Goal: Task Accomplishment & Management: Complete application form

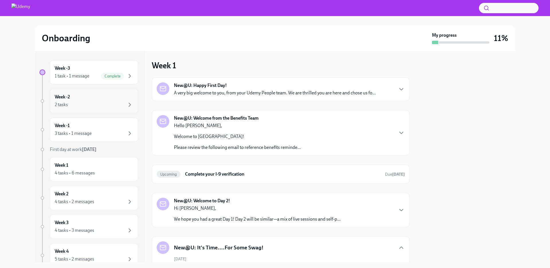
scroll to position [261, 0]
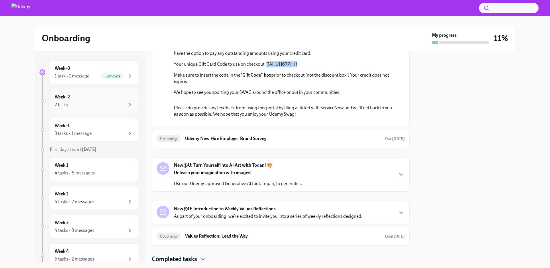
click at [93, 96] on div "Week -2 2 tasks" at bounding box center [94, 101] width 79 height 14
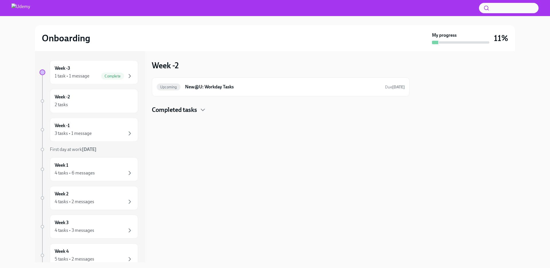
click at [188, 113] on h4 "Completed tasks" at bounding box center [174, 109] width 45 height 9
click at [96, 136] on div "3 tasks • 1 message" at bounding box center [94, 133] width 79 height 7
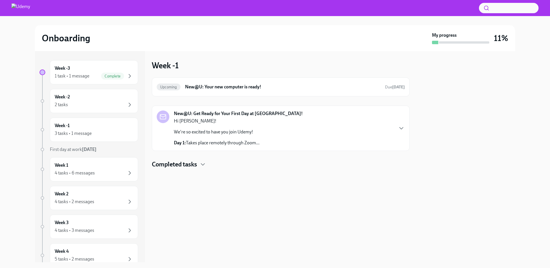
click at [236, 147] on div "New@U: Get Ready for Your First Day at [GEOGRAPHIC_DATA]! Hi [PERSON_NAME]! We'…" at bounding box center [281, 127] width 258 height 45
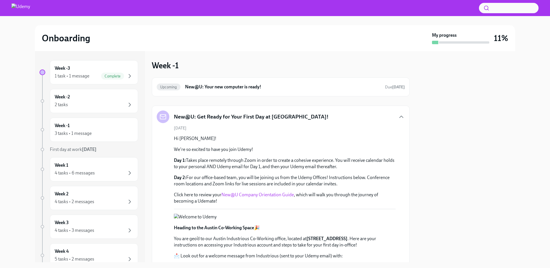
scroll to position [109, 0]
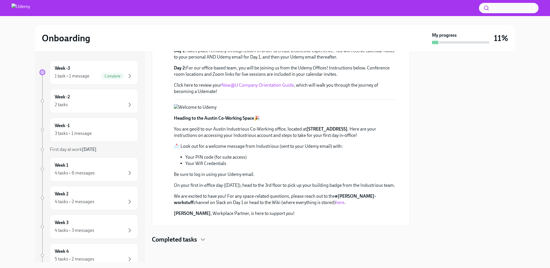
click at [265, 86] on link "New@U Company Orientation Guide" at bounding box center [258, 84] width 73 height 5
click at [202, 240] on icon "button" at bounding box center [202, 239] width 7 height 7
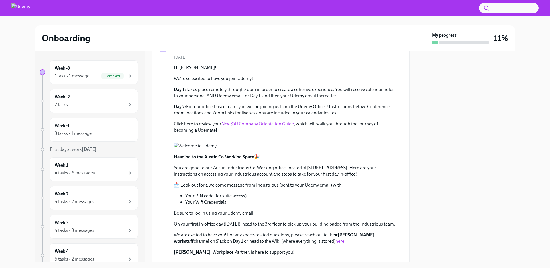
scroll to position [0, 0]
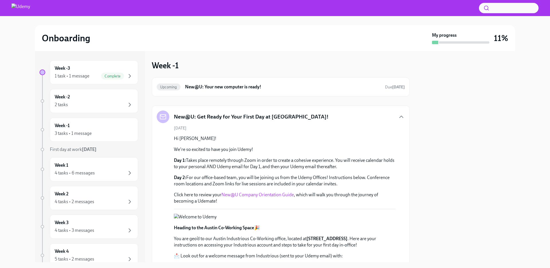
click at [381, 112] on div "New@U: Get Ready for Your First Day at [GEOGRAPHIC_DATA]!" at bounding box center [281, 116] width 248 height 13
click at [398, 117] on icon "button" at bounding box center [401, 116] width 7 height 7
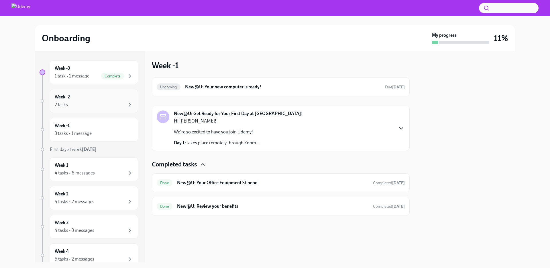
click at [100, 103] on div "2 tasks" at bounding box center [94, 104] width 79 height 7
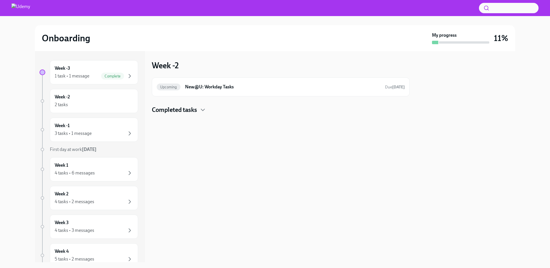
click at [181, 113] on h4 "Completed tasks" at bounding box center [174, 109] width 45 height 9
click at [171, 91] on div "Upcoming New@U: Workday Tasks Due [DATE]" at bounding box center [281, 86] width 248 height 9
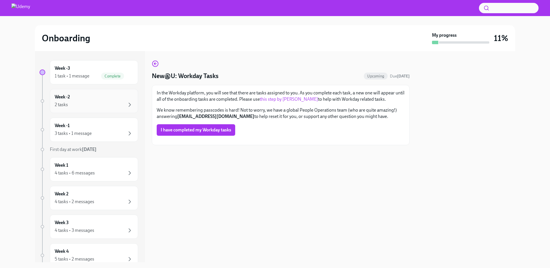
click at [110, 105] on div "2 tasks" at bounding box center [94, 104] width 79 height 7
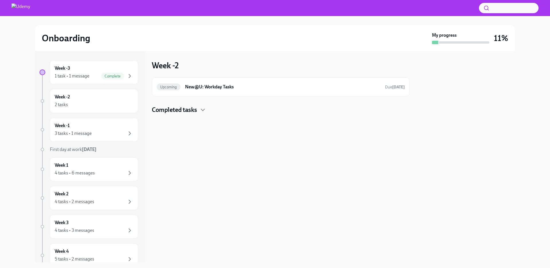
click at [181, 106] on h4 "Completed tasks" at bounding box center [174, 109] width 45 height 9
click at [97, 82] on div "Week -3 1 task • 1 message Complete" at bounding box center [94, 72] width 88 height 24
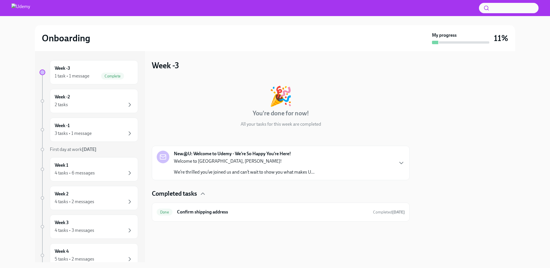
click at [206, 161] on p "Welcome to [GEOGRAPHIC_DATA], [PERSON_NAME]!" at bounding box center [244, 161] width 141 height 6
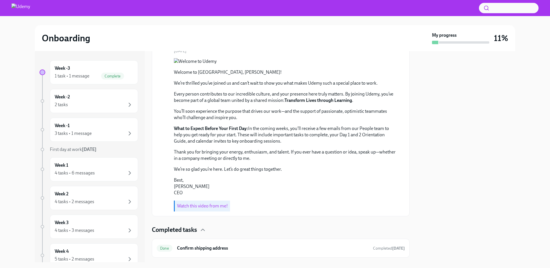
scroll to position [179, 0]
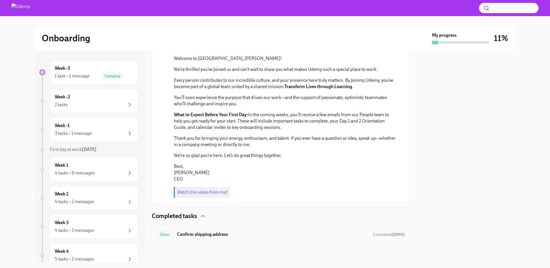
click at [209, 235] on h6 "Confirm shipping address" at bounding box center [272, 234] width 191 height 6
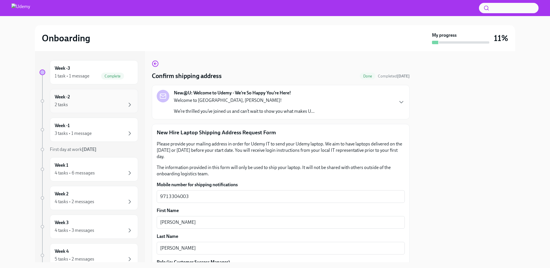
click at [120, 111] on div "Week -2 2 tasks" at bounding box center [94, 101] width 88 height 24
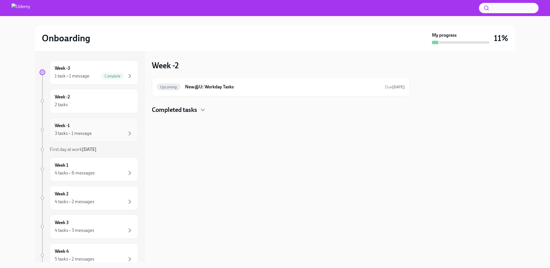
click at [120, 130] on div "3 tasks • 1 message" at bounding box center [94, 133] width 79 height 7
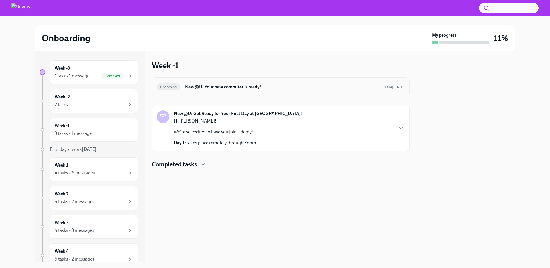
click at [246, 85] on h6 "New@U: Your new computer is ready!" at bounding box center [282, 87] width 195 height 6
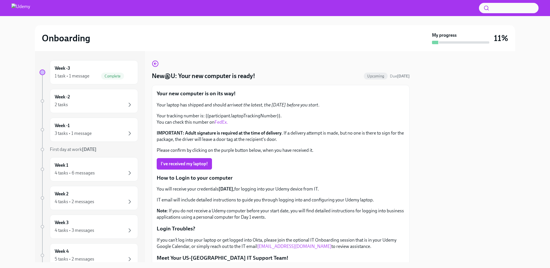
click at [224, 124] on link "FedEx." at bounding box center [221, 121] width 13 height 5
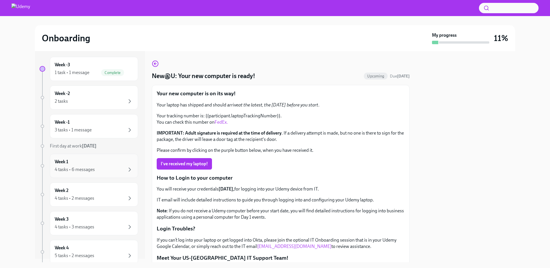
click at [103, 175] on div "Week 1 4 tasks • 6 messages" at bounding box center [94, 166] width 88 height 24
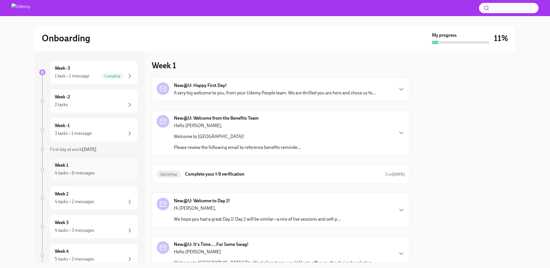
scroll to position [19, 0]
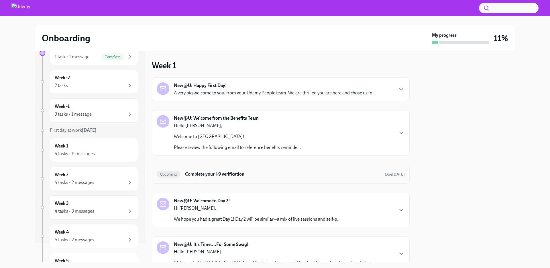
click at [314, 171] on h6 "Complete your I-9 verification" at bounding box center [282, 174] width 195 height 6
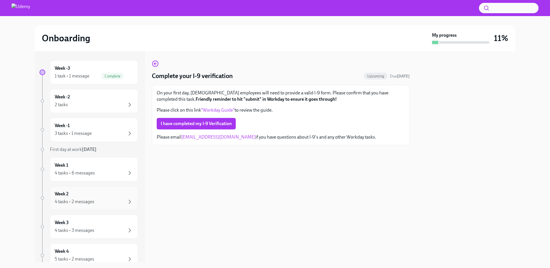
click at [83, 198] on div "4 tasks • 2 messages" at bounding box center [75, 201] width 40 height 6
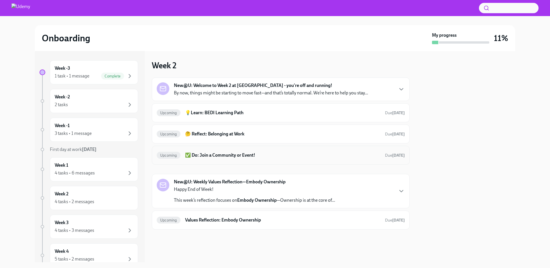
click at [301, 153] on h6 "✅ Do: Join a Community or Event!" at bounding box center [282, 155] width 195 height 6
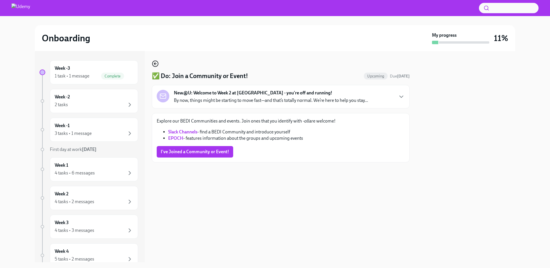
click at [156, 64] on icon "button" at bounding box center [155, 63] width 7 height 7
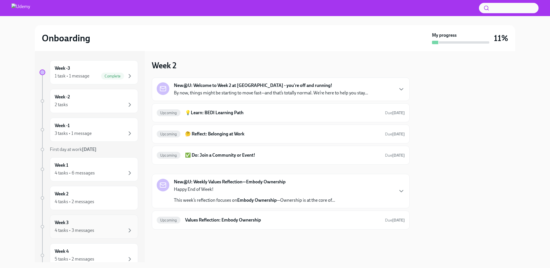
scroll to position [25, 0]
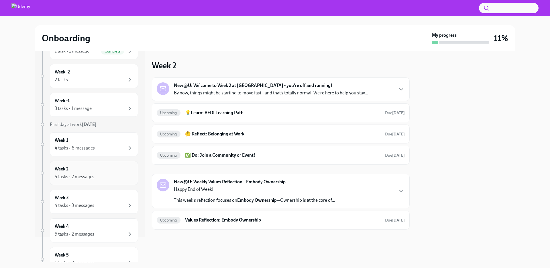
click at [99, 166] on div "Week 2 4 tasks • 2 messages" at bounding box center [94, 173] width 79 height 14
click at [109, 151] on div "Week 1 4 tasks • 6 messages" at bounding box center [94, 144] width 88 height 24
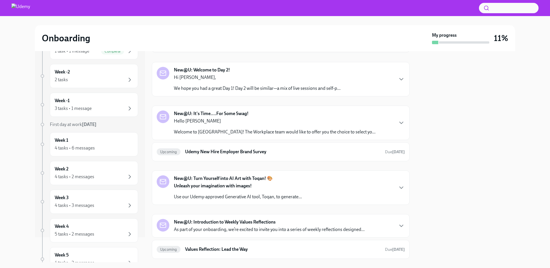
scroll to position [163, 0]
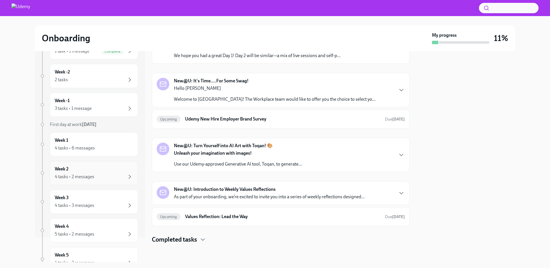
click at [100, 172] on div "Week 2 4 tasks • 2 messages" at bounding box center [94, 173] width 79 height 14
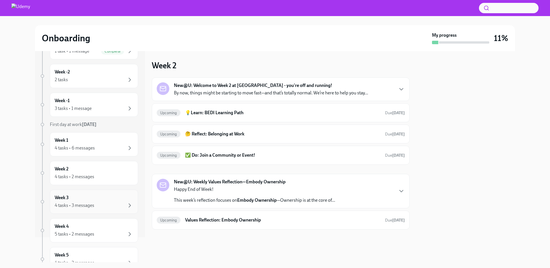
click at [107, 203] on div "4 tasks • 3 messages" at bounding box center [94, 205] width 79 height 7
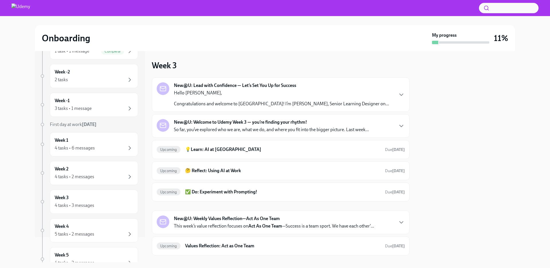
scroll to position [96, 0]
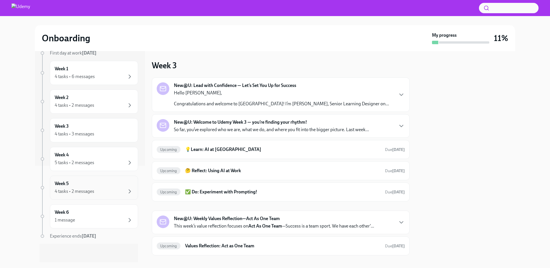
click at [111, 191] on div "4 tasks • 2 messages" at bounding box center [94, 191] width 79 height 7
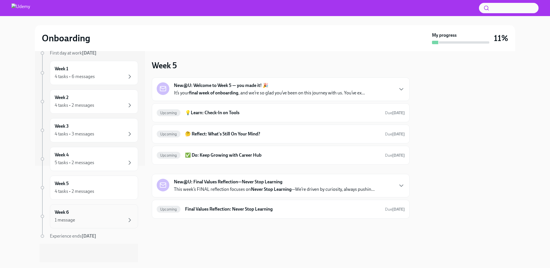
click at [111, 218] on div "1 message" at bounding box center [94, 219] width 79 height 7
